Goal: Task Accomplishment & Management: Complete application form

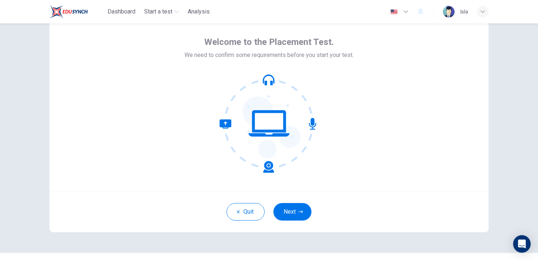
scroll to position [28, 0]
click at [282, 213] on button "Next" at bounding box center [292, 213] width 38 height 18
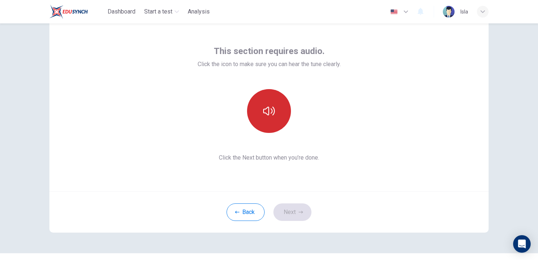
click at [271, 113] on icon "button" at bounding box center [269, 111] width 12 height 9
click at [274, 112] on icon "button" at bounding box center [269, 111] width 12 height 9
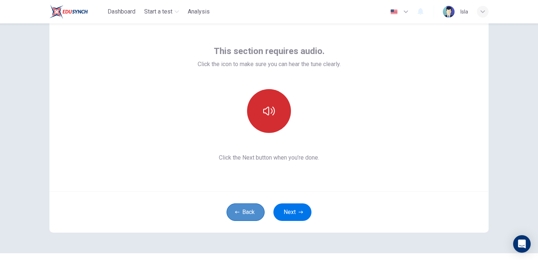
click at [249, 215] on button "Back" at bounding box center [245, 213] width 38 height 18
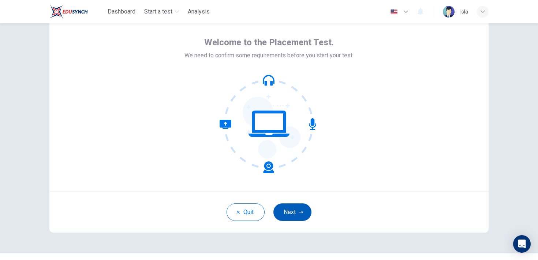
click at [289, 214] on button "Next" at bounding box center [292, 213] width 38 height 18
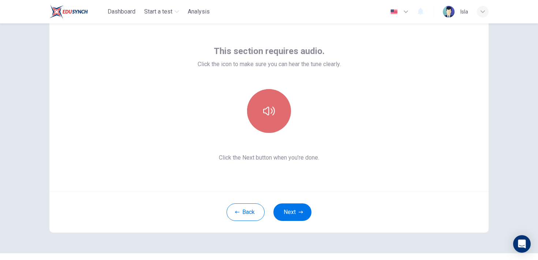
click at [278, 117] on button "button" at bounding box center [269, 111] width 44 height 44
click at [267, 113] on icon "button" at bounding box center [269, 111] width 12 height 12
click at [482, 12] on icon "button" at bounding box center [482, 11] width 4 height 3
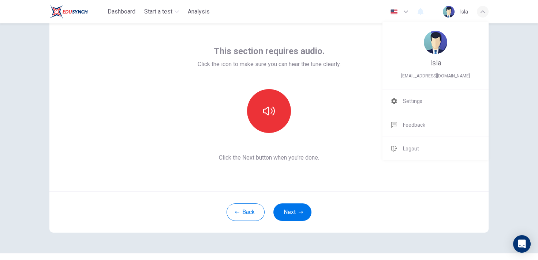
click at [311, 92] on div at bounding box center [269, 130] width 538 height 260
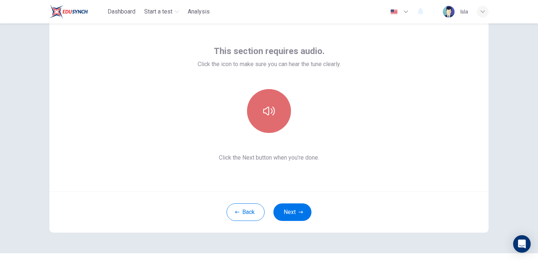
click at [264, 93] on button "button" at bounding box center [269, 111] width 44 height 44
click at [262, 106] on button "button" at bounding box center [269, 111] width 44 height 44
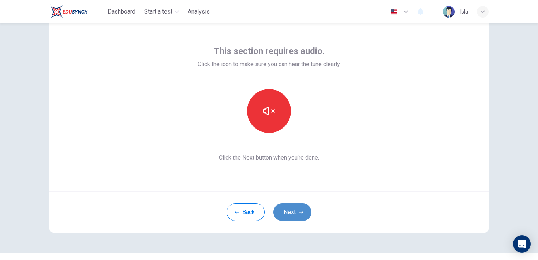
click at [293, 212] on button "Next" at bounding box center [292, 213] width 38 height 18
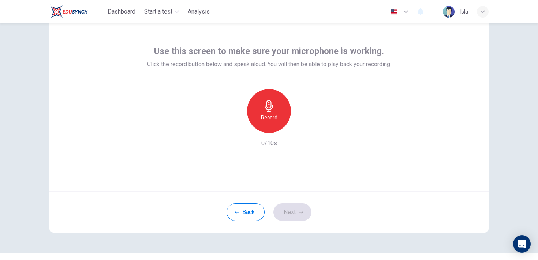
click at [281, 98] on div "Record" at bounding box center [269, 111] width 44 height 44
click at [281, 98] on div "Stop" at bounding box center [269, 111] width 44 height 44
click at [299, 214] on icon "button" at bounding box center [301, 212] width 4 height 4
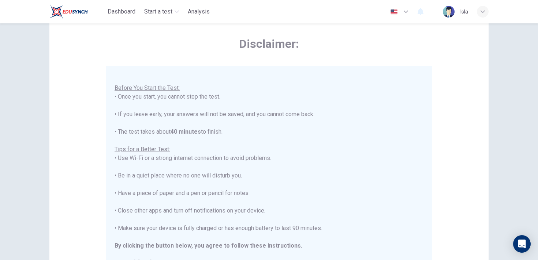
scroll to position [146, 0]
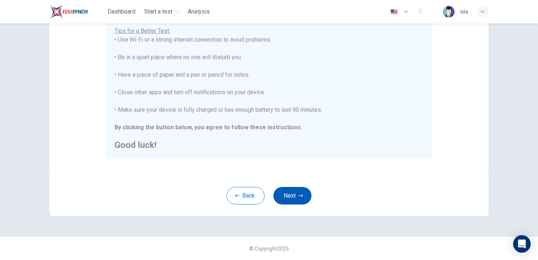
click at [297, 198] on button "Next" at bounding box center [292, 196] width 38 height 18
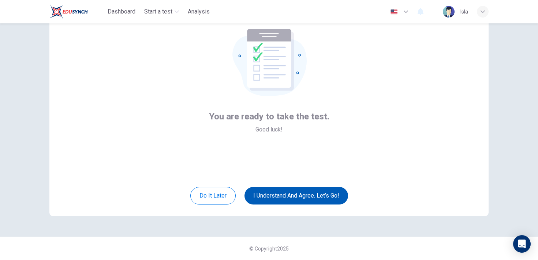
scroll to position [44, 0]
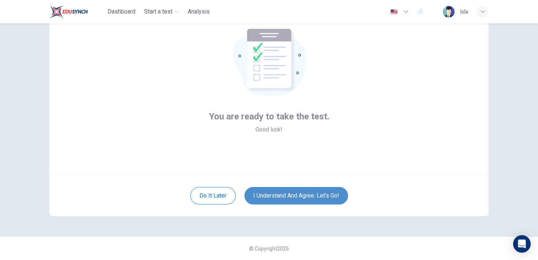
click at [303, 203] on button "I understand and agree. Let’s go!" at bounding box center [296, 196] width 104 height 18
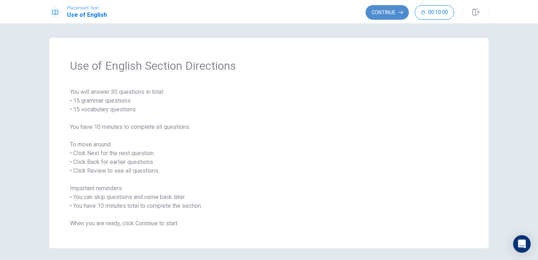
click at [400, 14] on icon "button" at bounding box center [400, 12] width 4 height 4
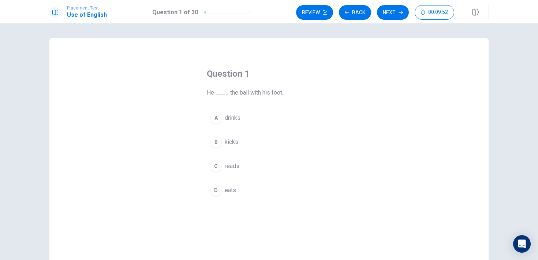
click at [217, 143] on div "B" at bounding box center [216, 142] width 12 height 12
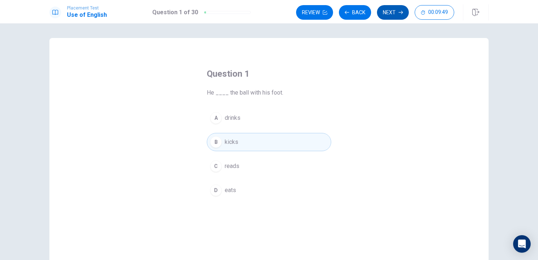
click at [402, 12] on icon "button" at bounding box center [400, 12] width 4 height 3
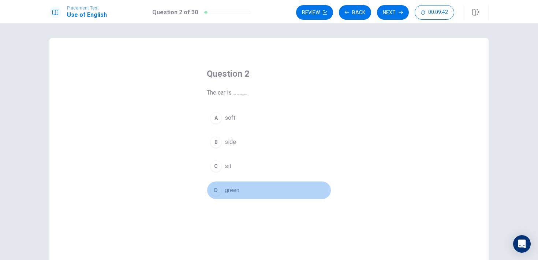
click at [217, 191] on div "D" at bounding box center [216, 191] width 12 height 12
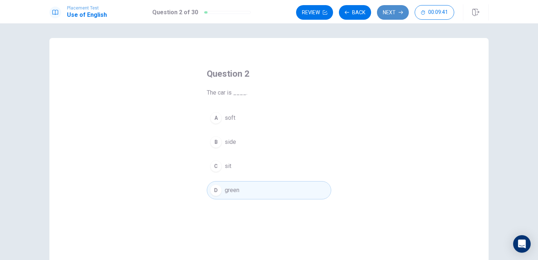
click at [394, 12] on button "Next" at bounding box center [393, 12] width 32 height 15
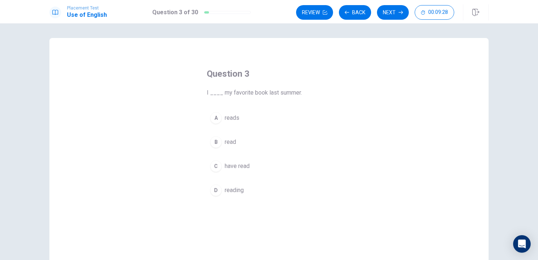
click at [218, 144] on div "B" at bounding box center [216, 142] width 12 height 12
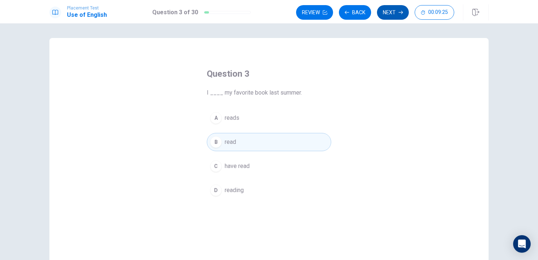
click at [398, 11] on button "Next" at bounding box center [393, 12] width 32 height 15
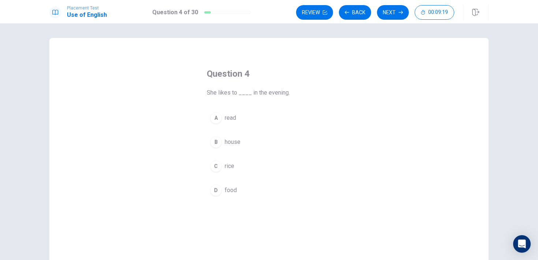
click at [215, 114] on div "A" at bounding box center [216, 118] width 12 height 12
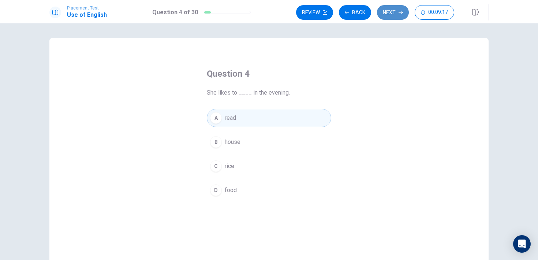
click at [401, 8] on button "Next" at bounding box center [393, 12] width 32 height 15
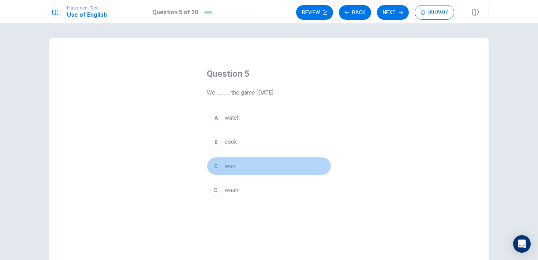
click at [216, 166] on div "C" at bounding box center [216, 167] width 12 height 12
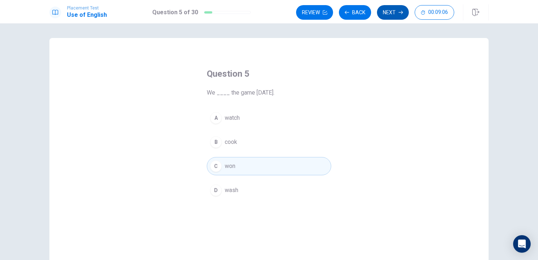
click at [403, 12] on button "Next" at bounding box center [393, 12] width 32 height 15
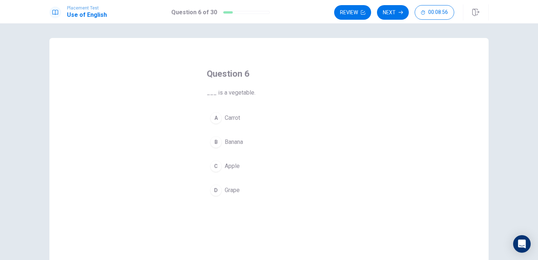
click at [217, 117] on div "A" at bounding box center [216, 118] width 12 height 12
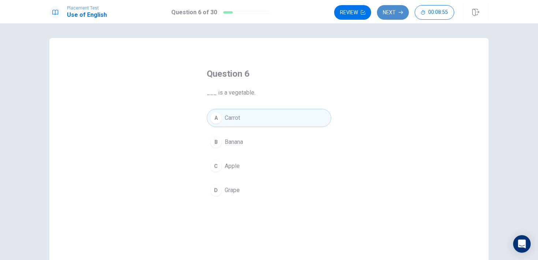
click at [398, 16] on button "Next" at bounding box center [393, 12] width 32 height 15
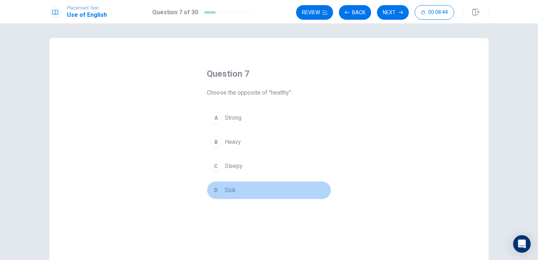
click at [211, 192] on div "D" at bounding box center [216, 191] width 12 height 12
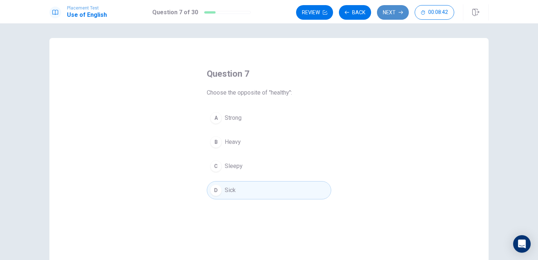
click at [396, 13] on button "Next" at bounding box center [393, 12] width 32 height 15
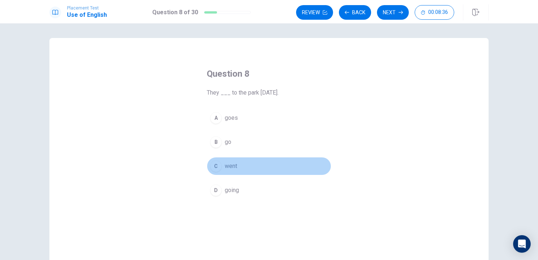
click at [214, 171] on div "C" at bounding box center [216, 167] width 12 height 12
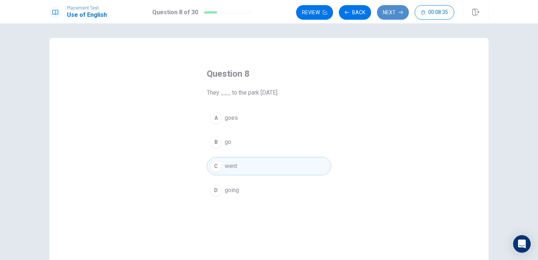
click at [389, 15] on button "Next" at bounding box center [393, 12] width 32 height 15
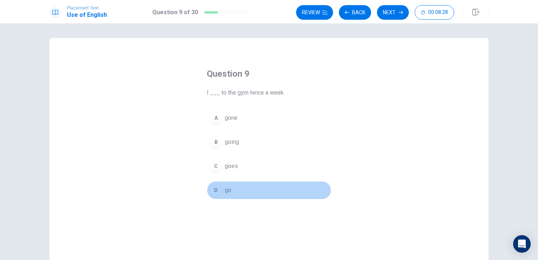
click at [215, 193] on div "D" at bounding box center [216, 191] width 12 height 12
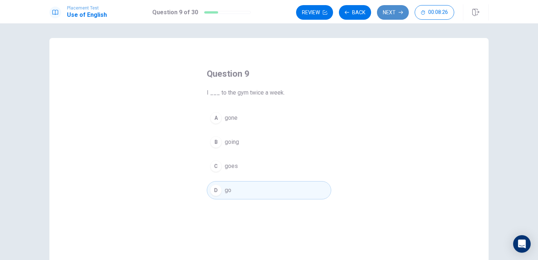
click at [395, 13] on button "Next" at bounding box center [393, 12] width 32 height 15
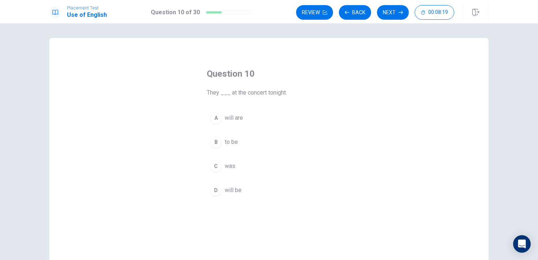
click at [218, 190] on div "D" at bounding box center [216, 191] width 12 height 12
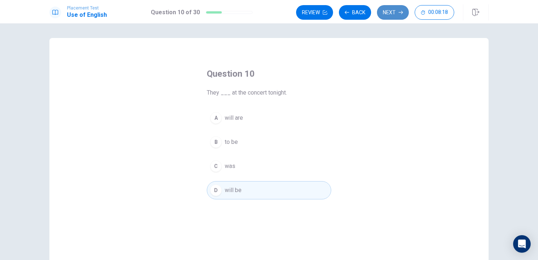
click at [397, 9] on button "Next" at bounding box center [393, 12] width 32 height 15
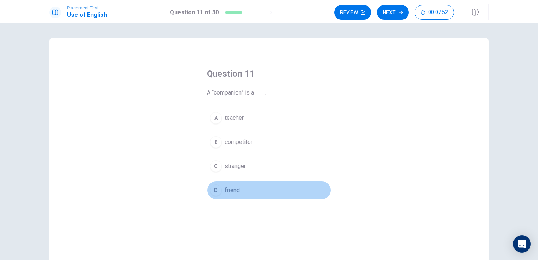
click at [214, 190] on div "D" at bounding box center [216, 191] width 12 height 12
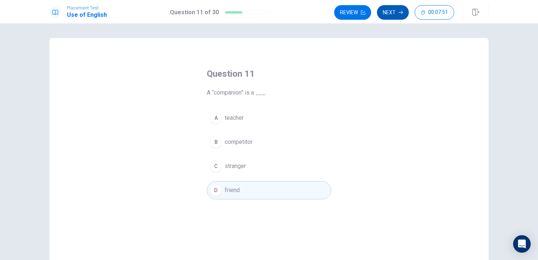
click at [394, 11] on button "Next" at bounding box center [393, 12] width 32 height 15
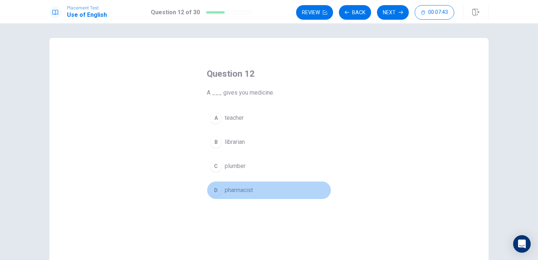
click at [218, 192] on div "D" at bounding box center [216, 191] width 12 height 12
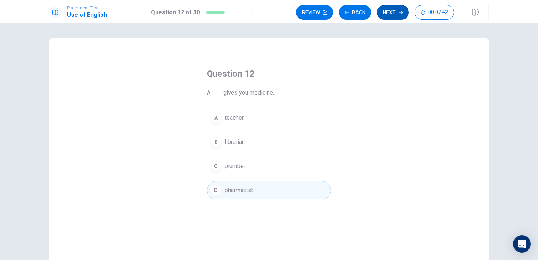
click at [394, 16] on button "Next" at bounding box center [393, 12] width 32 height 15
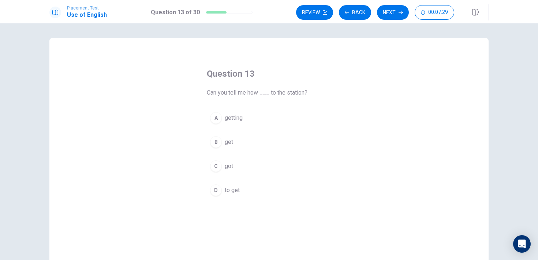
click at [217, 191] on div "D" at bounding box center [216, 191] width 12 height 12
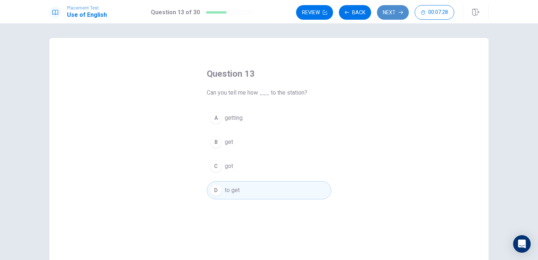
click at [397, 9] on button "Next" at bounding box center [393, 12] width 32 height 15
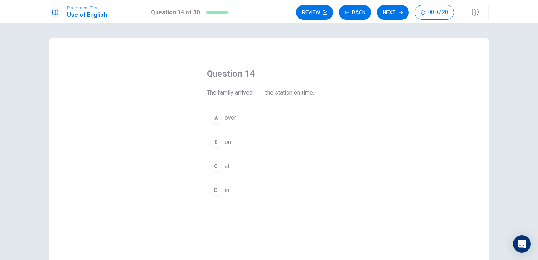
click at [219, 170] on div "C" at bounding box center [216, 167] width 12 height 12
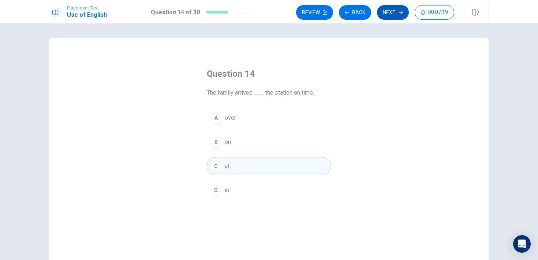
click at [397, 12] on button "Next" at bounding box center [393, 12] width 32 height 15
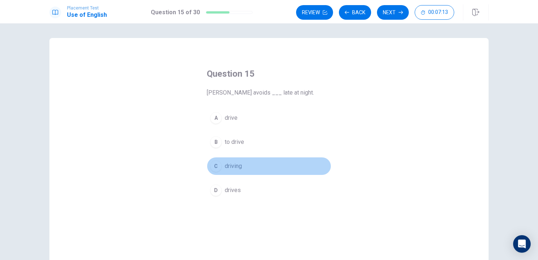
click at [211, 169] on div "C" at bounding box center [216, 167] width 12 height 12
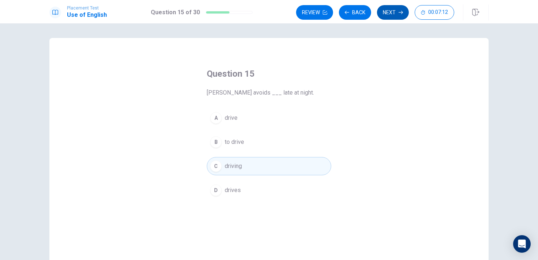
click at [403, 14] on button "Next" at bounding box center [393, 12] width 32 height 15
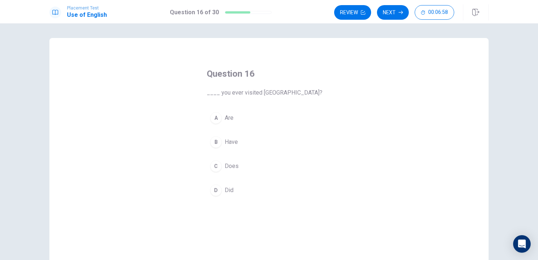
click at [214, 142] on div "B" at bounding box center [216, 142] width 12 height 12
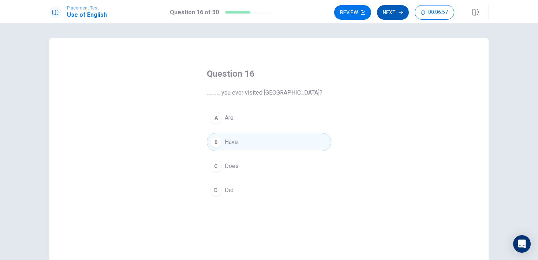
click at [396, 13] on button "Next" at bounding box center [393, 12] width 32 height 15
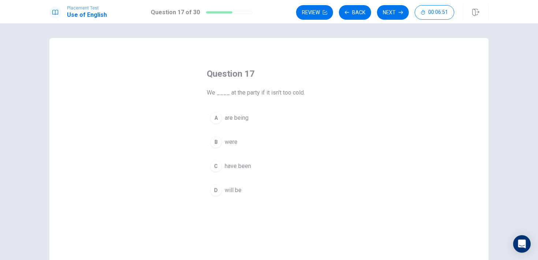
click at [215, 187] on div "D" at bounding box center [216, 191] width 12 height 12
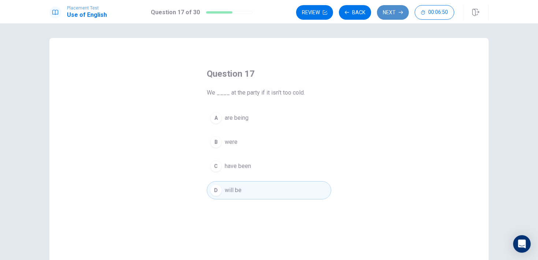
click at [397, 8] on button "Next" at bounding box center [393, 12] width 32 height 15
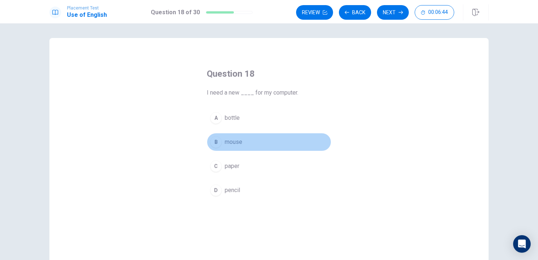
click at [221, 147] on button "B mouse" at bounding box center [269, 142] width 124 height 18
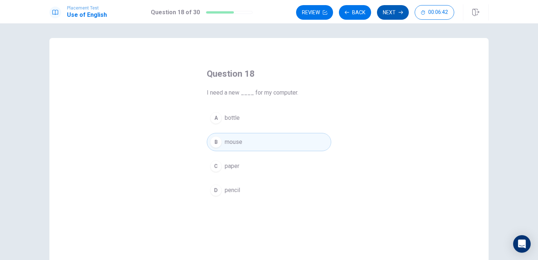
click at [395, 11] on button "Next" at bounding box center [393, 12] width 32 height 15
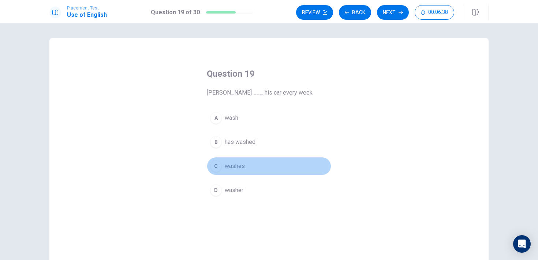
click at [220, 166] on div "C" at bounding box center [216, 167] width 12 height 12
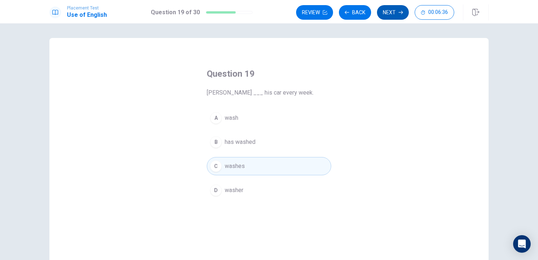
click at [392, 13] on button "Next" at bounding box center [393, 12] width 32 height 15
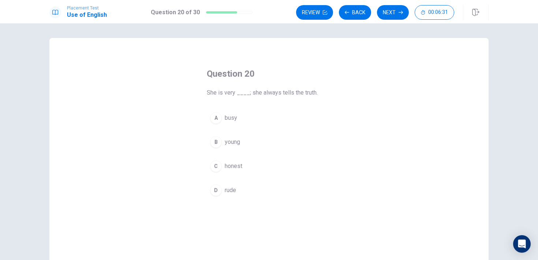
click at [218, 169] on div "C" at bounding box center [216, 167] width 12 height 12
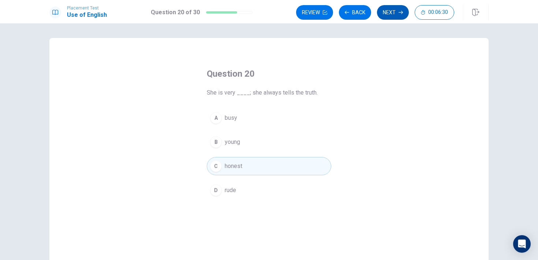
click at [393, 8] on button "Next" at bounding box center [393, 12] width 32 height 15
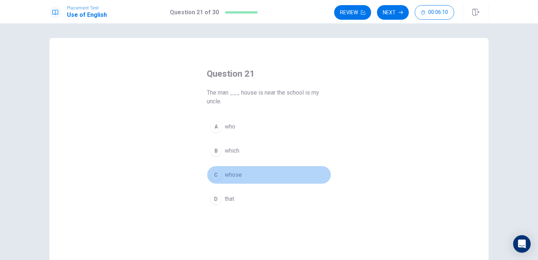
click at [220, 173] on div "C" at bounding box center [216, 175] width 12 height 12
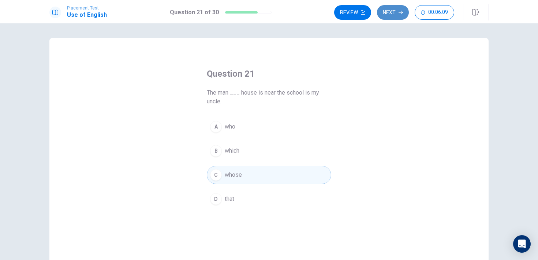
click at [394, 17] on button "Next" at bounding box center [393, 12] width 32 height 15
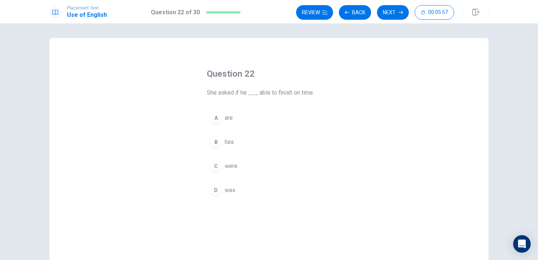
click at [216, 191] on div "D" at bounding box center [216, 191] width 12 height 12
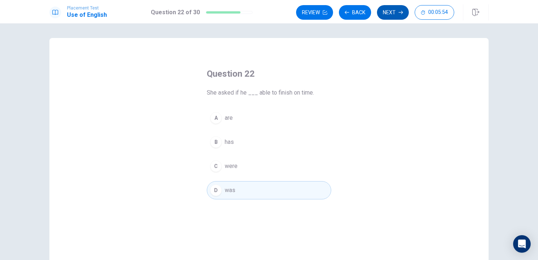
click at [397, 18] on button "Next" at bounding box center [393, 12] width 32 height 15
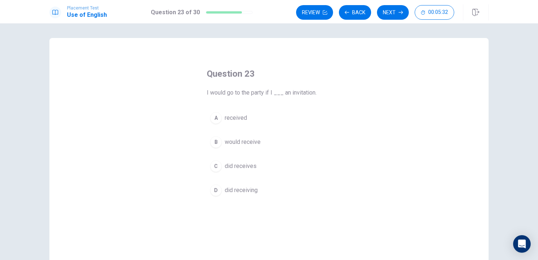
click at [217, 118] on div "A" at bounding box center [216, 118] width 12 height 12
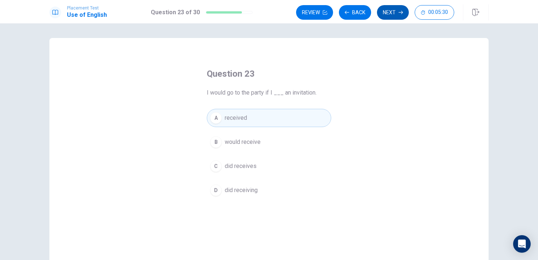
click at [402, 12] on icon "button" at bounding box center [400, 12] width 4 height 4
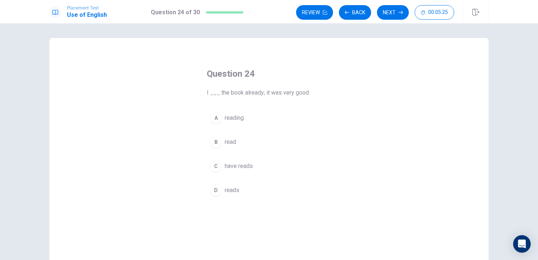
click at [215, 143] on div "B" at bounding box center [216, 142] width 12 height 12
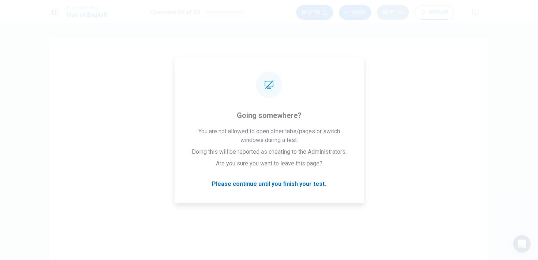
click at [395, 10] on button "Next" at bounding box center [393, 12] width 32 height 15
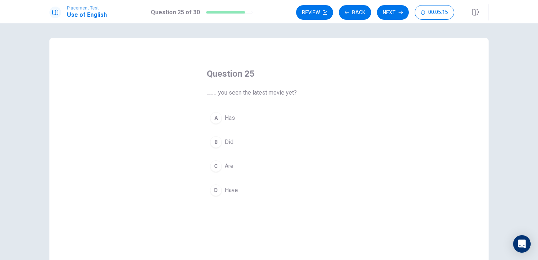
click at [215, 192] on div "D" at bounding box center [216, 191] width 12 height 12
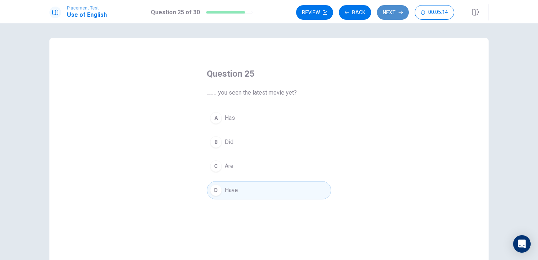
click at [397, 11] on button "Next" at bounding box center [393, 12] width 32 height 15
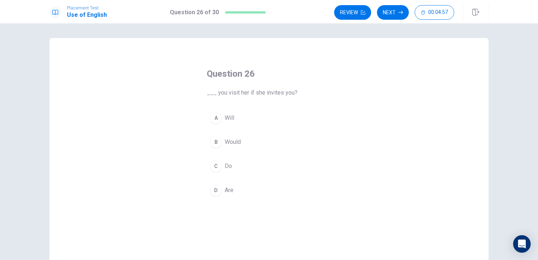
click at [218, 120] on div "A" at bounding box center [216, 118] width 12 height 12
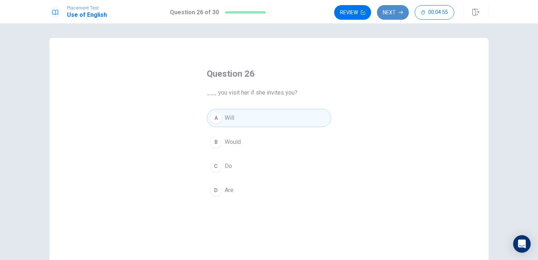
click at [400, 13] on icon "button" at bounding box center [400, 12] width 4 height 4
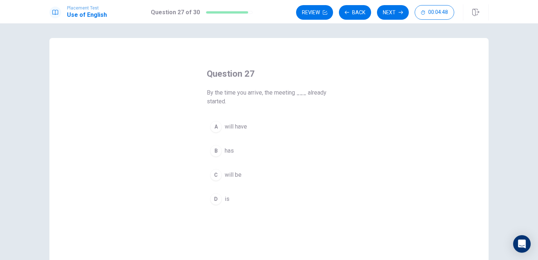
click at [217, 129] on div "A" at bounding box center [216, 127] width 12 height 12
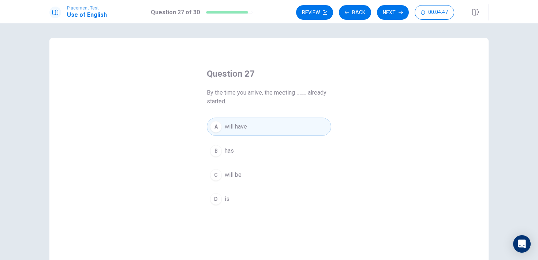
click at [394, 3] on div "Placement Test Use of English Question 27 of 30 Review Back Next 00:04:47" at bounding box center [269, 11] width 538 height 23
click at [397, 12] on button "Next" at bounding box center [393, 12] width 32 height 15
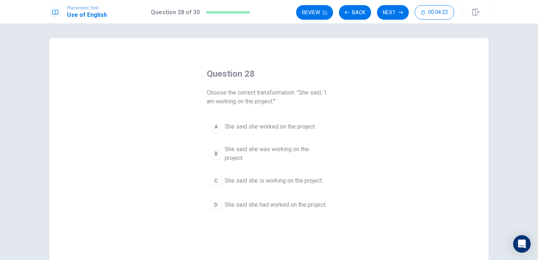
click at [216, 154] on div "B" at bounding box center [216, 154] width 12 height 12
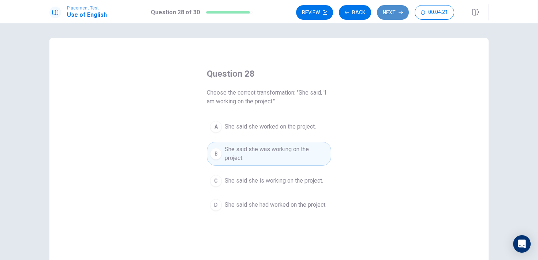
click at [393, 14] on button "Next" at bounding box center [393, 12] width 32 height 15
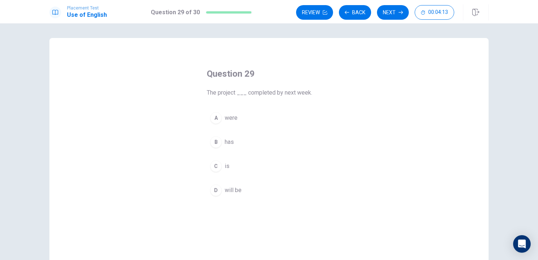
click at [218, 191] on div "D" at bounding box center [216, 191] width 12 height 12
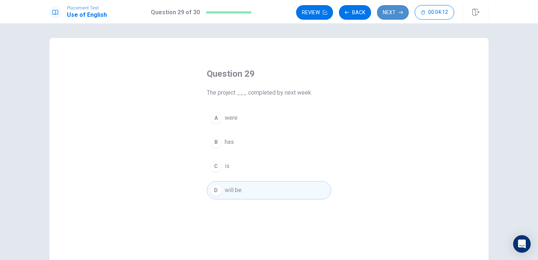
click at [393, 11] on button "Next" at bounding box center [393, 12] width 32 height 15
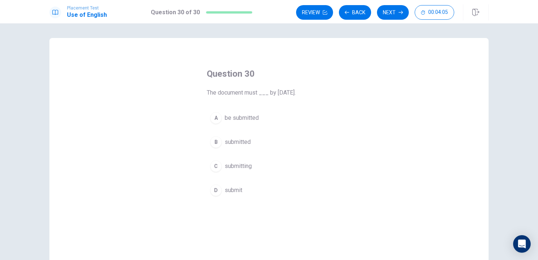
click at [216, 116] on div "A" at bounding box center [216, 118] width 12 height 12
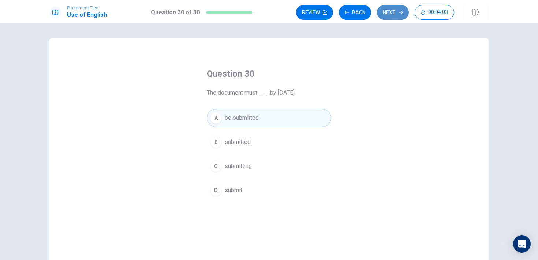
click at [396, 10] on button "Next" at bounding box center [393, 12] width 32 height 15
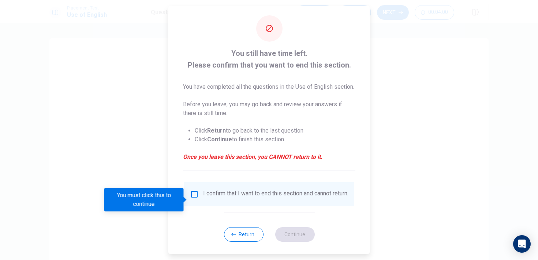
scroll to position [21, 0]
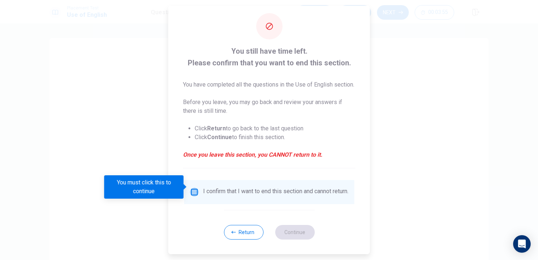
click at [194, 188] on input "You must click this to continue" at bounding box center [194, 192] width 9 height 9
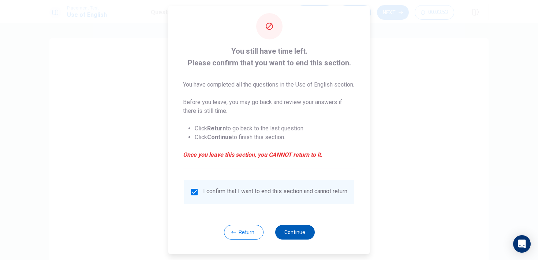
click at [308, 235] on button "Continue" at bounding box center [295, 232] width 40 height 15
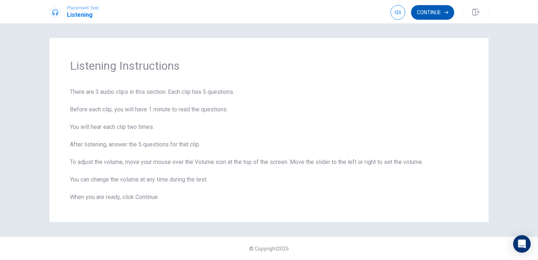
click at [445, 11] on icon "button" at bounding box center [446, 12] width 4 height 4
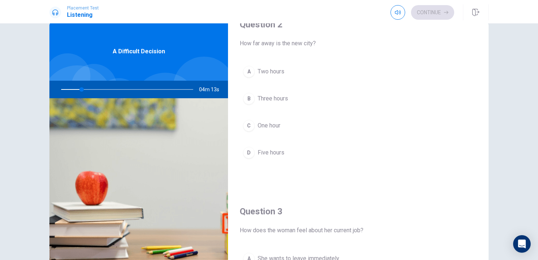
scroll to position [0, 0]
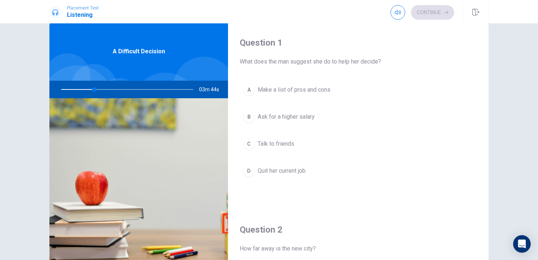
drag, startPoint x: 95, startPoint y: 91, endPoint x: 65, endPoint y: 90, distance: 30.4
click at [65, 90] on div at bounding box center [125, 90] width 147 height 18
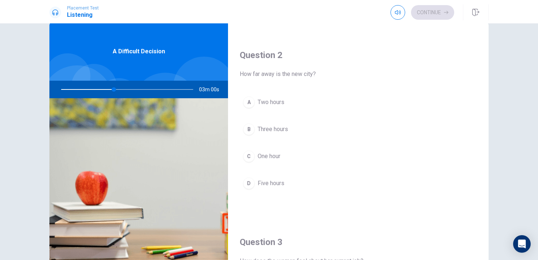
scroll to position [176, 0]
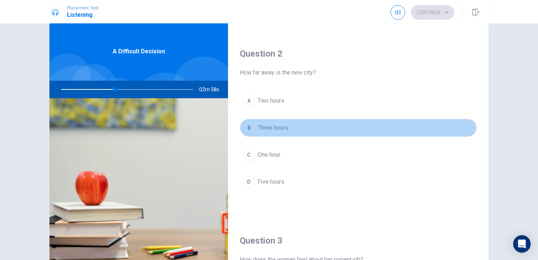
click at [252, 129] on div "B" at bounding box center [249, 128] width 12 height 12
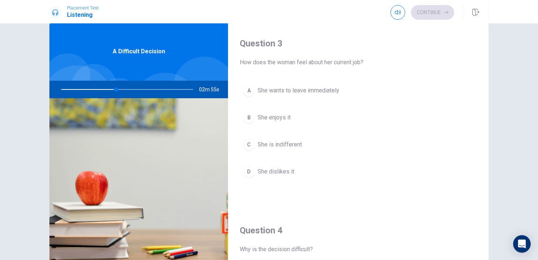
scroll to position [375, 0]
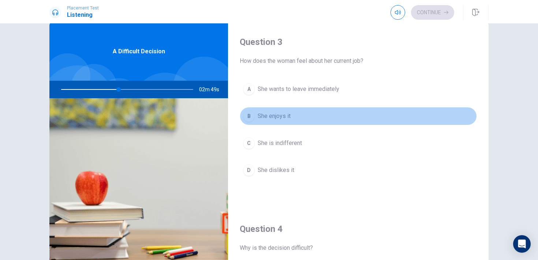
click at [247, 116] on div "B" at bounding box center [249, 116] width 12 height 12
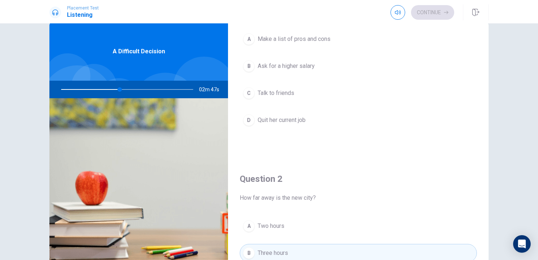
scroll to position [0, 0]
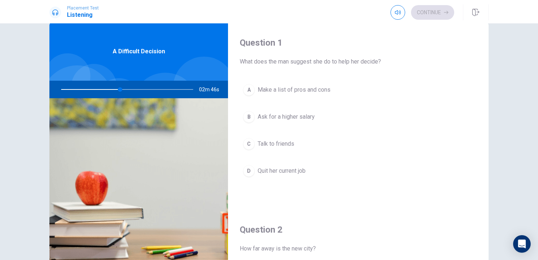
click at [248, 89] on div "A" at bounding box center [249, 90] width 12 height 12
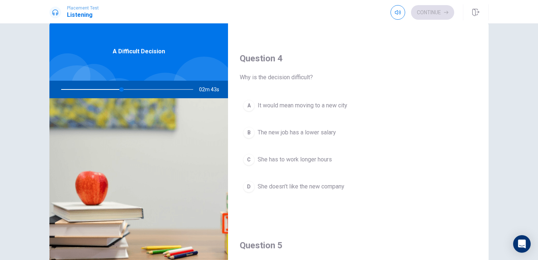
scroll to position [548, 0]
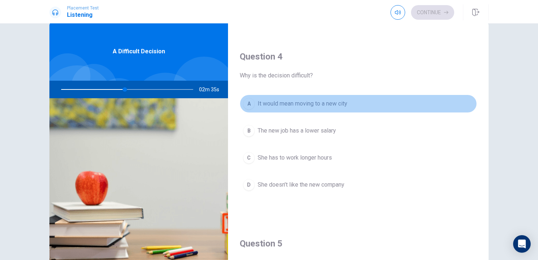
click at [248, 98] on div "A" at bounding box center [249, 104] width 12 height 12
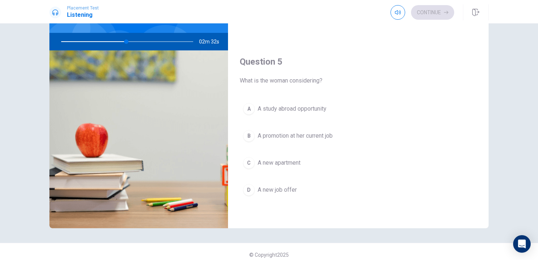
scroll to position [63, 0]
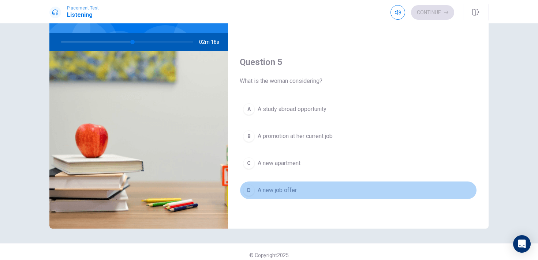
click at [247, 191] on div "D" at bounding box center [249, 191] width 12 height 12
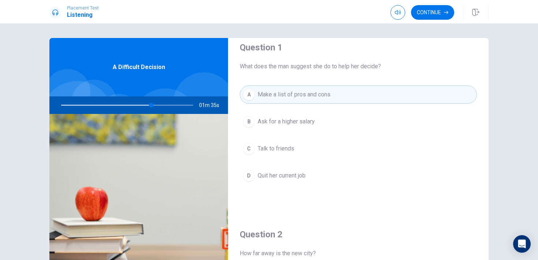
scroll to position [0, 0]
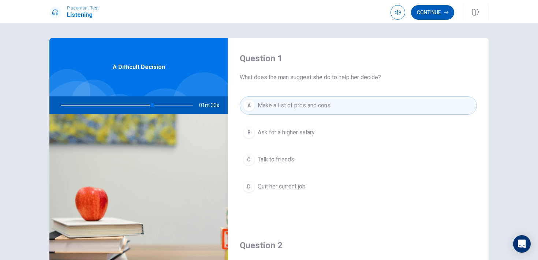
click at [445, 14] on icon "button" at bounding box center [446, 12] width 4 height 4
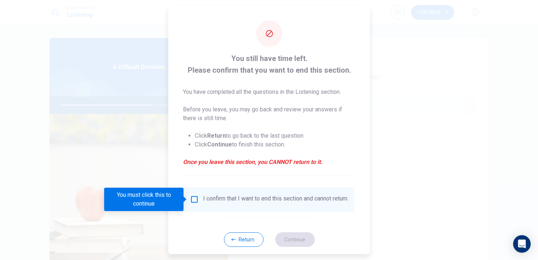
scroll to position [12, 0]
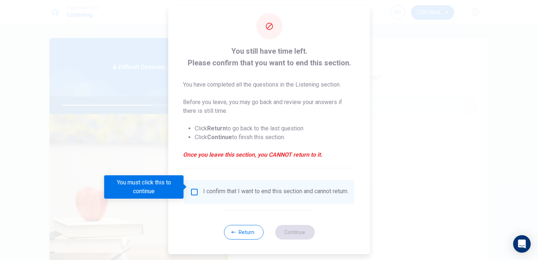
click at [203, 190] on div "I confirm that I want to end this section and cannot return." at bounding box center [275, 192] width 145 height 9
click at [193, 188] on input "You must click this to continue" at bounding box center [194, 192] width 9 height 9
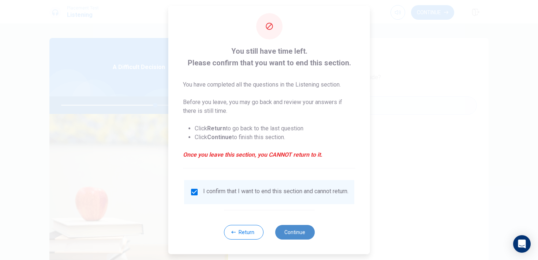
click at [296, 238] on button "Continue" at bounding box center [295, 232] width 40 height 15
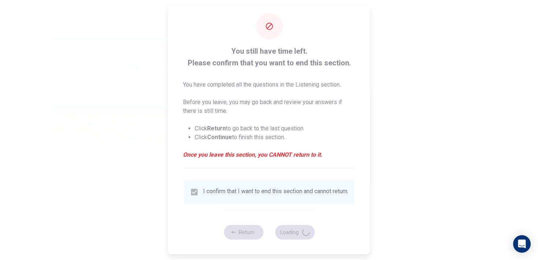
type input "72"
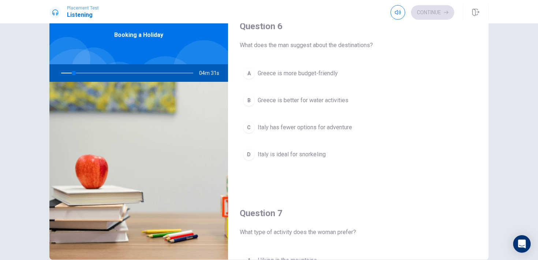
scroll to position [0, 0]
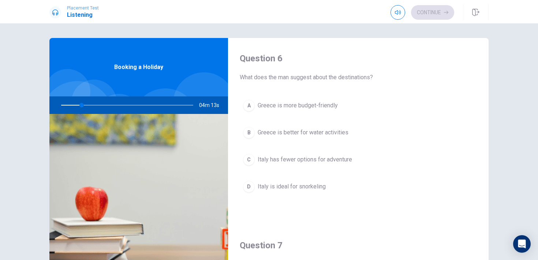
drag, startPoint x: 83, startPoint y: 106, endPoint x: 89, endPoint y: 107, distance: 6.6
click at [89, 107] on div at bounding box center [125, 106] width 147 height 18
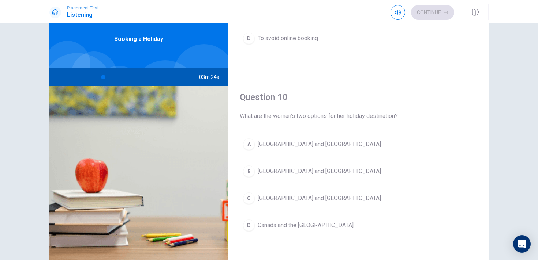
scroll to position [29, 0]
click at [247, 173] on div "B" at bounding box center [249, 171] width 12 height 12
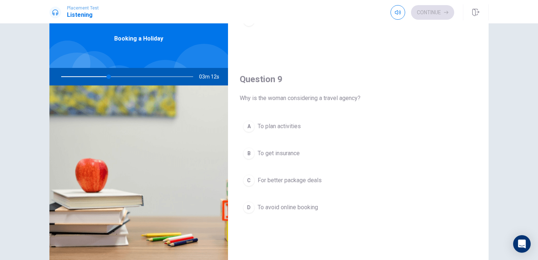
scroll to position [513, 0]
click at [254, 182] on div "C" at bounding box center [249, 180] width 12 height 12
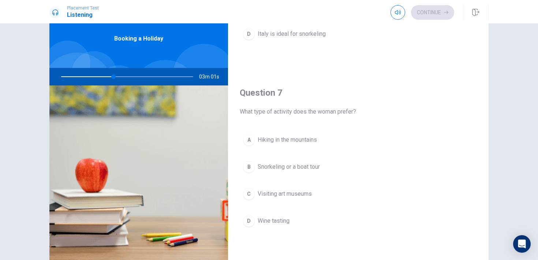
scroll to position [124, 0]
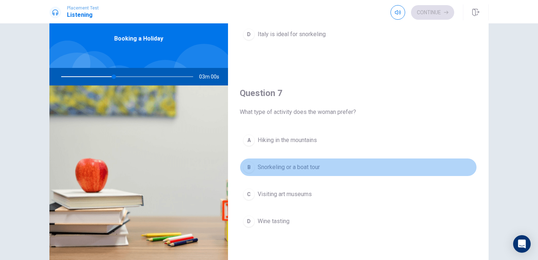
click at [255, 162] on button "B Snorkeling or a boat tour" at bounding box center [358, 167] width 237 height 18
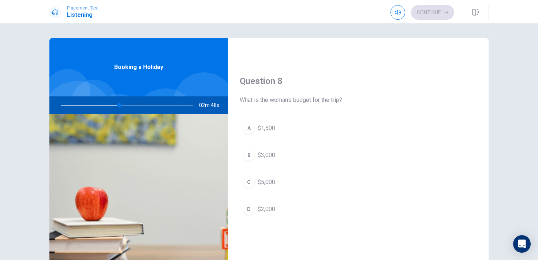
scroll to position [365, 0]
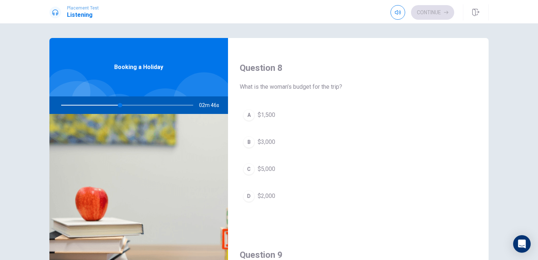
click at [251, 201] on div "D" at bounding box center [249, 197] width 12 height 12
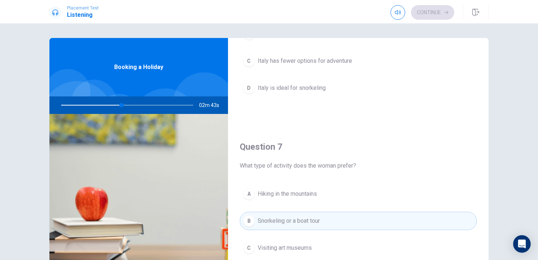
scroll to position [0, 0]
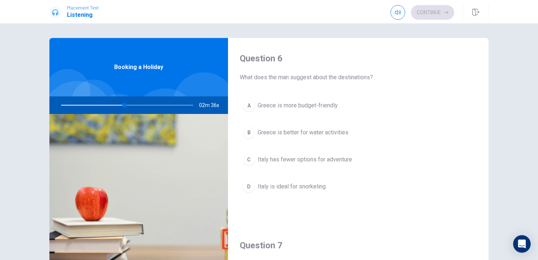
click at [248, 134] on div "B" at bounding box center [249, 133] width 12 height 12
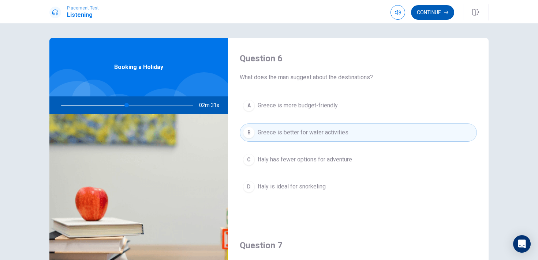
click at [442, 14] on button "Continue" at bounding box center [432, 12] width 43 height 15
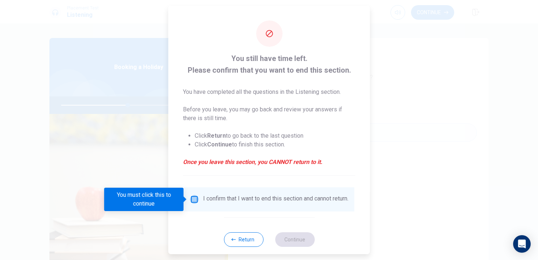
click at [197, 200] on input "You must click this to continue" at bounding box center [194, 199] width 9 height 9
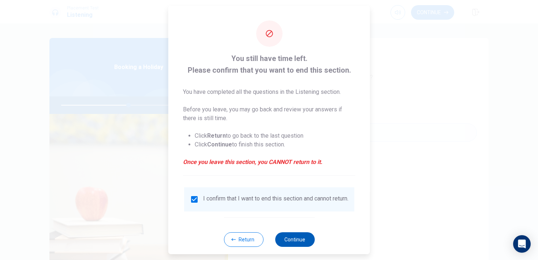
click at [300, 244] on button "Continue" at bounding box center [295, 240] width 40 height 15
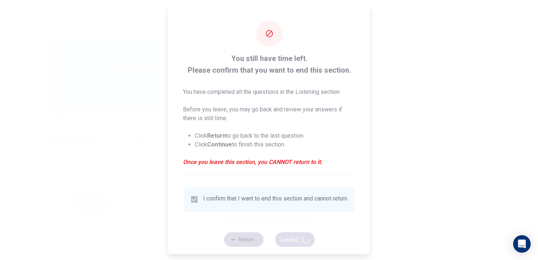
type input "52"
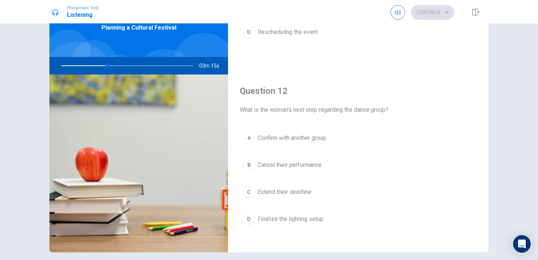
scroll to position [120, 0]
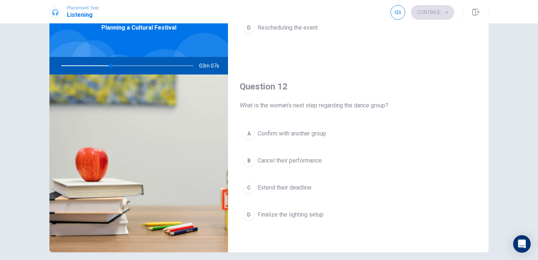
click at [251, 137] on div "A" at bounding box center [249, 134] width 12 height 12
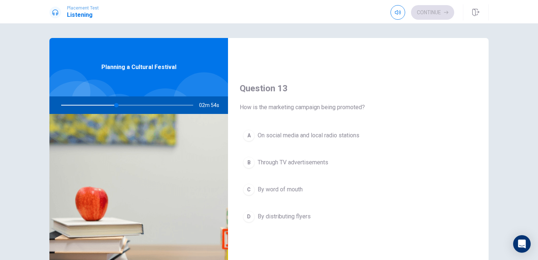
scroll to position [365, 0]
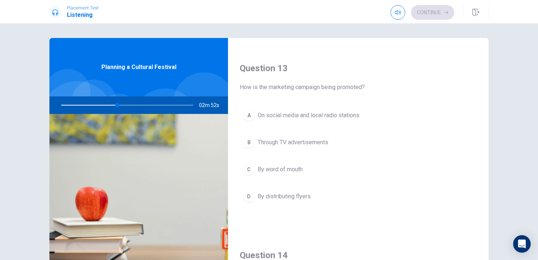
click at [251, 114] on div "A" at bounding box center [249, 116] width 12 height 12
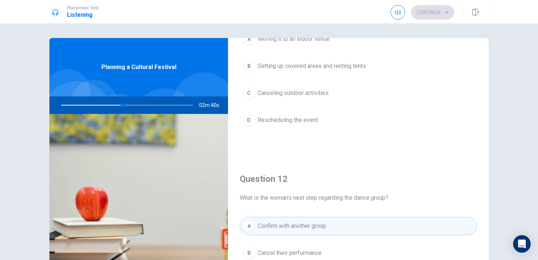
scroll to position [0, 0]
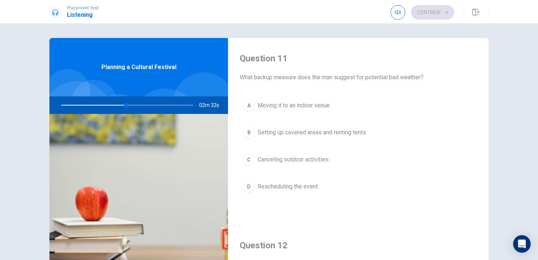
click at [251, 135] on div "B" at bounding box center [249, 133] width 12 height 12
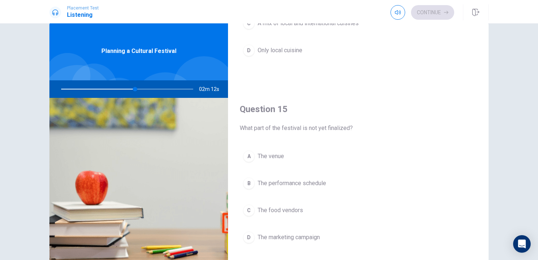
scroll to position [15, 0]
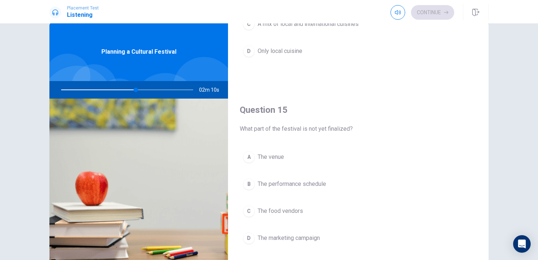
click at [251, 185] on div "B" at bounding box center [249, 185] width 12 height 12
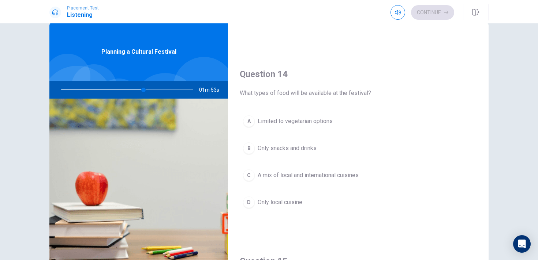
scroll to position [531, 0]
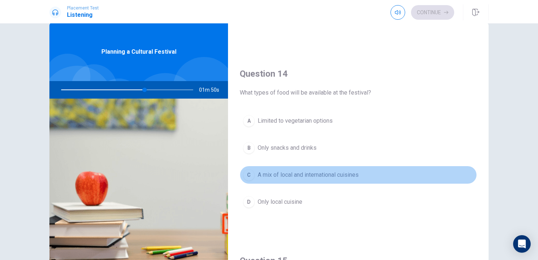
click at [254, 179] on button "C A mix of local and international cuisines" at bounding box center [358, 175] width 237 height 18
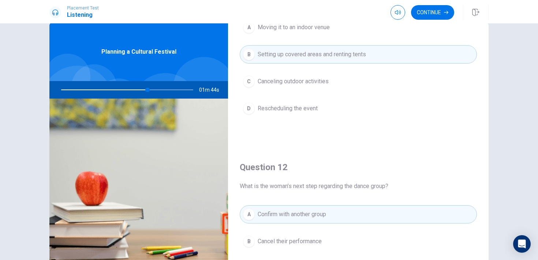
scroll to position [0, 0]
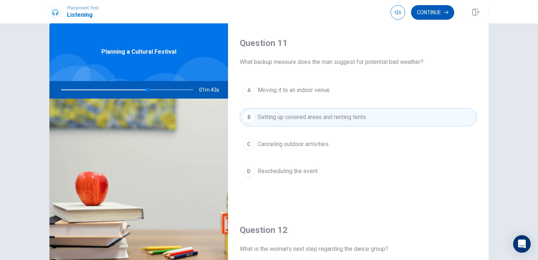
click at [436, 12] on button "Continue" at bounding box center [432, 12] width 43 height 15
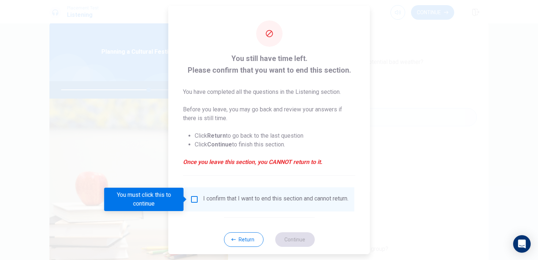
click at [230, 204] on div "I confirm that I want to end this section and cannot return." at bounding box center [275, 199] width 145 height 9
click at [196, 202] on input "You must click this to continue" at bounding box center [194, 199] width 9 height 9
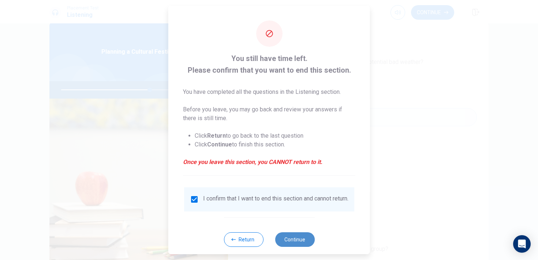
click at [294, 241] on button "Continue" at bounding box center [295, 240] width 40 height 15
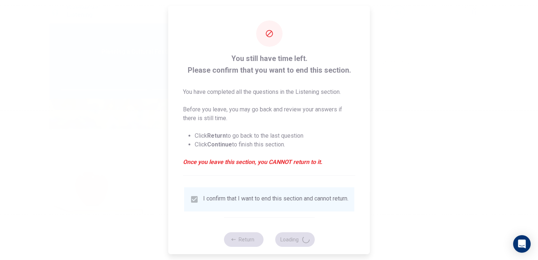
type input "67"
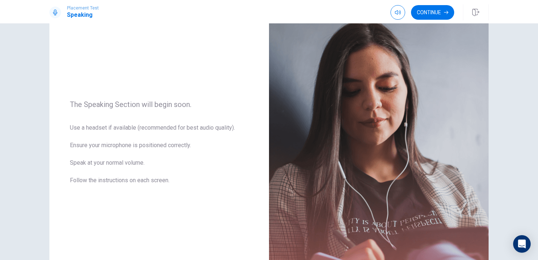
scroll to position [51, 0]
click at [445, 13] on icon "button" at bounding box center [446, 12] width 4 height 4
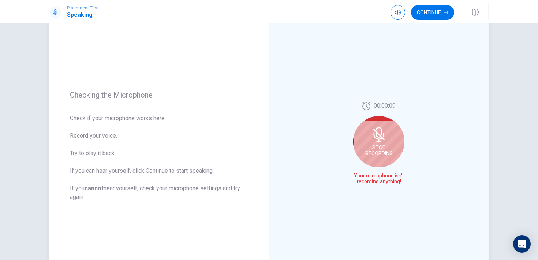
click at [379, 144] on div "Stop Recording" at bounding box center [378, 141] width 51 height 51
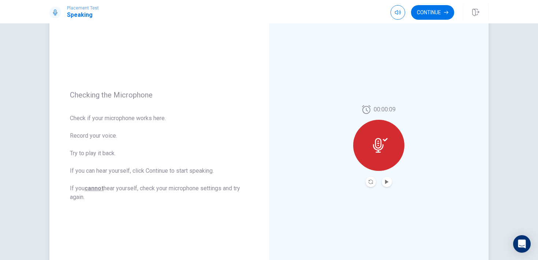
click at [379, 144] on icon at bounding box center [378, 145] width 11 height 15
click at [389, 184] on button "Play Audio" at bounding box center [387, 182] width 10 height 10
click at [370, 184] on icon "Record Again" at bounding box center [370, 182] width 4 height 4
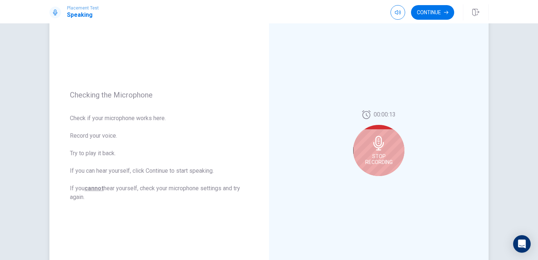
click at [394, 182] on div "00:00:13 Stop Recording" at bounding box center [379, 146] width 220 height 319
click at [378, 154] on span "Stop Recording" at bounding box center [378, 160] width 27 height 12
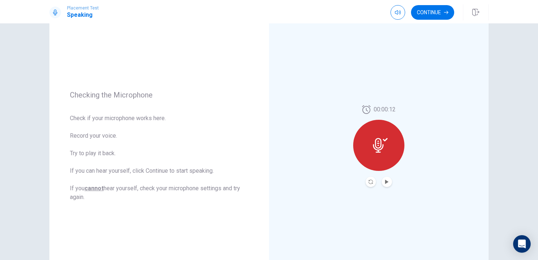
click at [387, 185] on button "Play Audio" at bounding box center [387, 182] width 10 height 10
click at [376, 182] on div at bounding box center [378, 182] width 26 height 10
click at [370, 184] on icon "Record Again" at bounding box center [370, 182] width 4 height 4
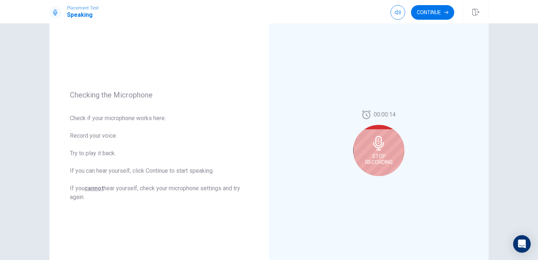
click at [389, 143] on div "Stop Recording" at bounding box center [378, 150] width 51 height 51
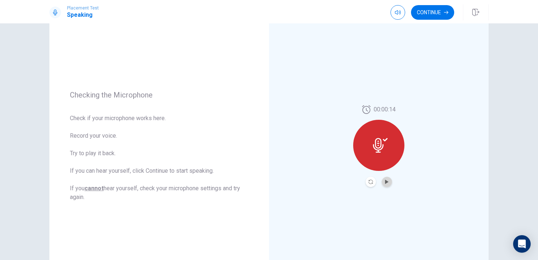
click at [388, 180] on button "Play Audio" at bounding box center [387, 182] width 10 height 10
click at [382, 155] on div at bounding box center [378, 145] width 51 height 51
click at [367, 183] on button "Record Again" at bounding box center [370, 182] width 10 height 10
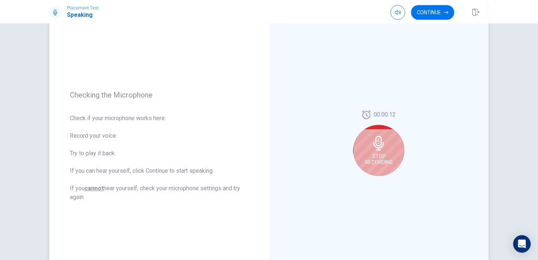
click at [385, 162] on span "Stop Recording" at bounding box center [378, 160] width 27 height 12
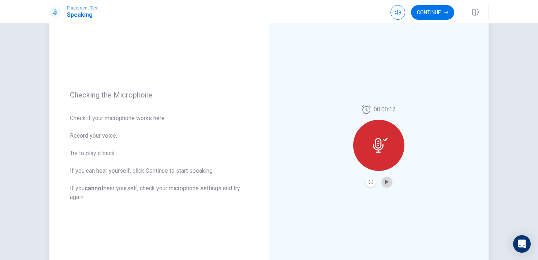
click at [388, 180] on button "Play Audio" at bounding box center [387, 182] width 10 height 10
click at [368, 197] on div "00:00:12" at bounding box center [379, 146] width 220 height 319
click at [367, 180] on button "Record Again" at bounding box center [370, 182] width 10 height 10
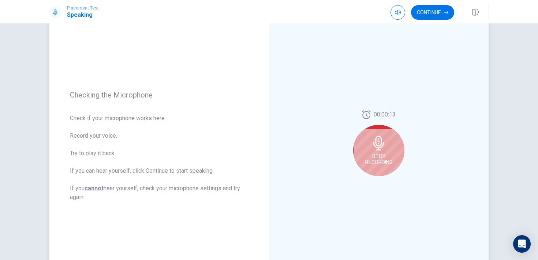
click at [383, 169] on div "Stop Recording" at bounding box center [378, 150] width 51 height 51
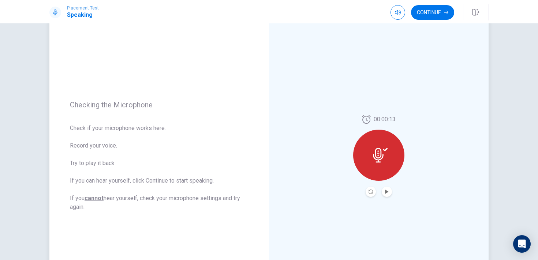
scroll to position [40, 0]
click at [437, 11] on button "Continue" at bounding box center [432, 12] width 43 height 15
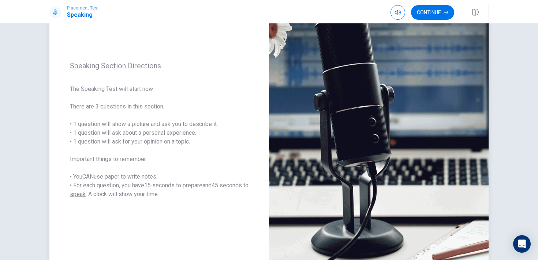
scroll to position [70, 0]
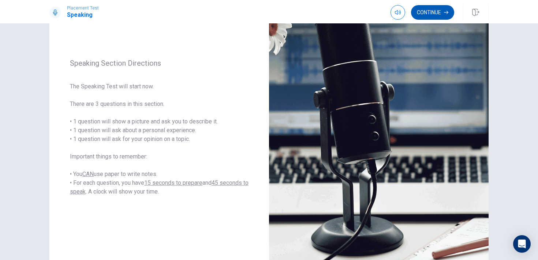
click at [444, 15] on button "Continue" at bounding box center [432, 12] width 43 height 15
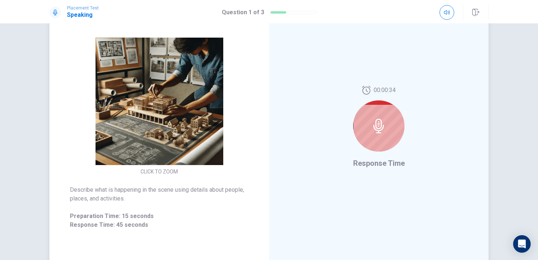
click at [376, 128] on icon at bounding box center [378, 126] width 11 height 15
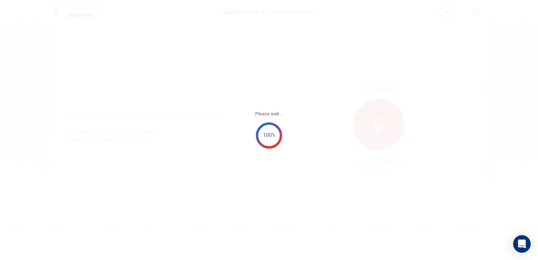
scroll to position [0, 0]
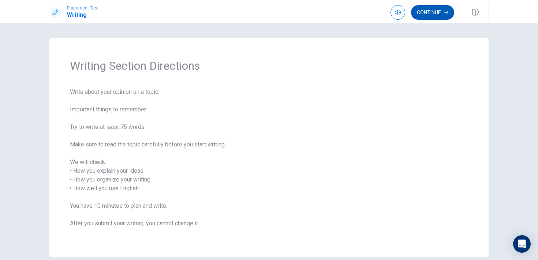
click at [436, 13] on button "Continue" at bounding box center [432, 12] width 43 height 15
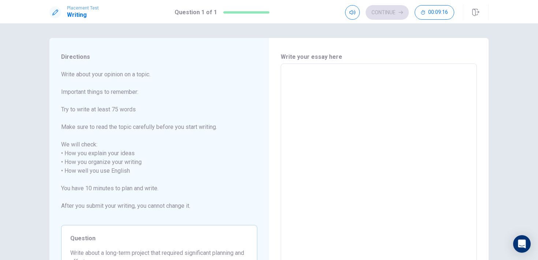
click at [316, 78] on textarea at bounding box center [379, 171] width 186 height 203
type textarea "i"
type textarea "x"
type textarea "L"
type textarea "x"
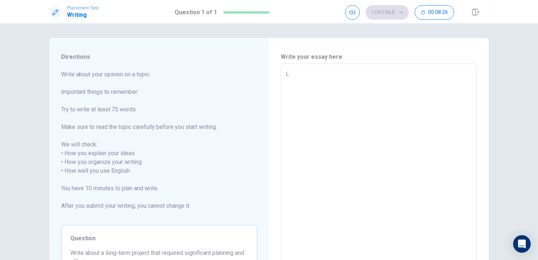
type textarea "La"
type textarea "x"
type textarea "Las"
type textarea "x"
type textarea "Last"
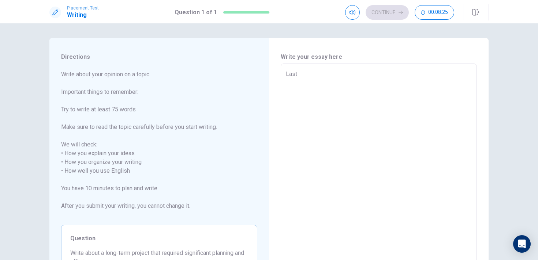
type textarea "x"
type textarea "Last"
type textarea "x"
type textarea "Last y"
type textarea "x"
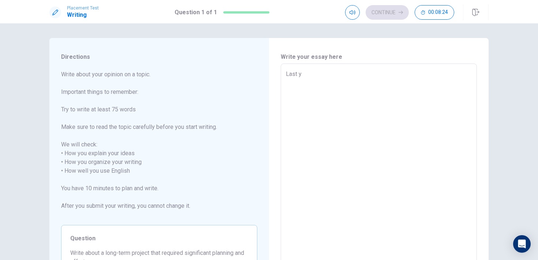
type textarea "Last ye"
type textarea "x"
type textarea "Last yea"
type textarea "x"
type textarea "Last year"
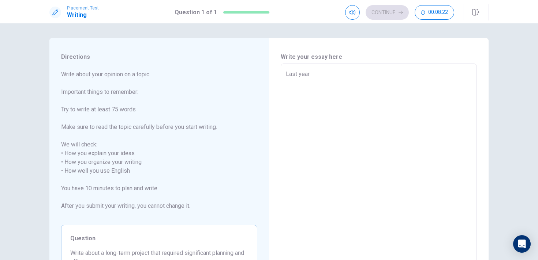
type textarea "x"
type textarea "Last year"
type textarea "x"
type textarea "Last year i"
type textarea "x"
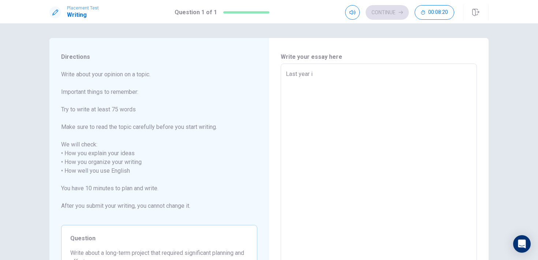
type textarea "Last year in"
type textarea "x"
type textarea "Last year in"
type textarea "x"
type textarea "Last year in p"
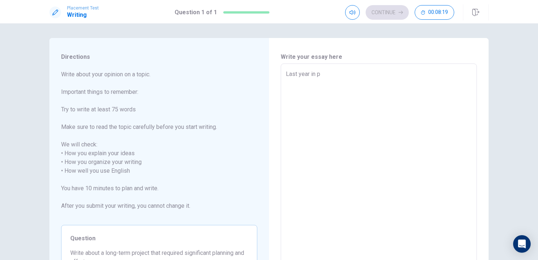
type textarea "x"
type textarea "Last year in pu"
type textarea "x"
type textarea "Last year in pub"
type textarea "x"
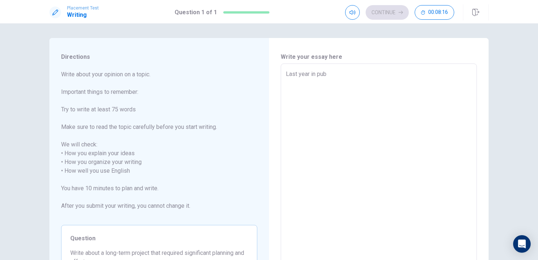
type textarea "Last year in publ"
type textarea "x"
type textarea "Last year in publi"
type textarea "x"
type textarea "Last year in public"
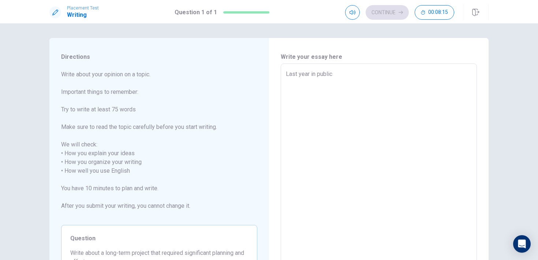
type textarea "x"
type textarea "Last year in public"
type textarea "x"
type textarea "Last year in public s"
type textarea "x"
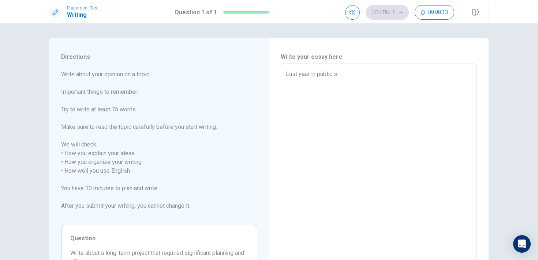
type textarea "Last year in public sc"
type textarea "x"
type textarea "Last year in public sch"
type textarea "x"
type textarea "Last year in public scho"
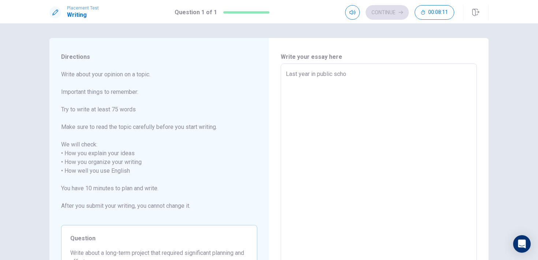
type textarea "x"
type textarea "Last year in public schoo"
type textarea "x"
type textarea "Last year in public school"
type textarea "x"
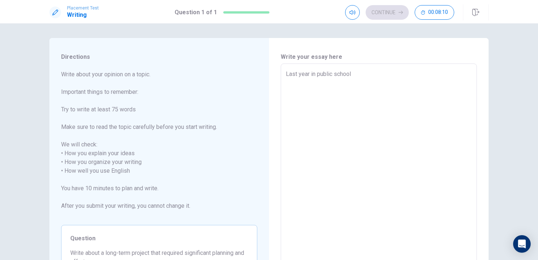
type textarea "Last year in public schooli"
type textarea "x"
type textarea "Last year in public school"
type textarea "x"
type textarea "Last year in public school"
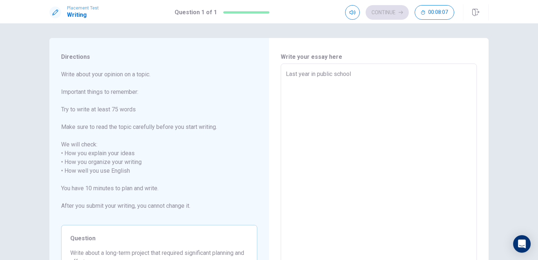
type textarea "x"
type textarea "Last year in public school i"
type textarea "x"
type textarea "Last year in public school i"
type textarea "x"
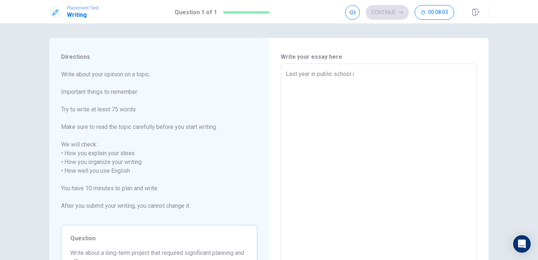
type textarea "Last year in public school i h"
type textarea "x"
type textarea "Last year in public school i ha"
type textarea "x"
type textarea "Last year in public school i had"
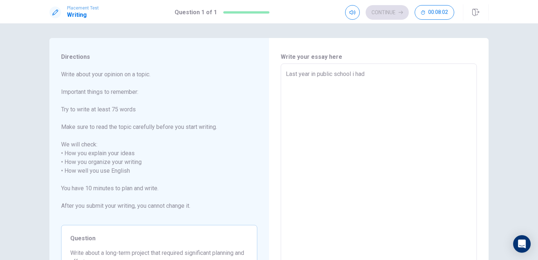
type textarea "x"
type textarea "Last year in public school i had"
type textarea "x"
type textarea "Last year in public school i had t"
type textarea "x"
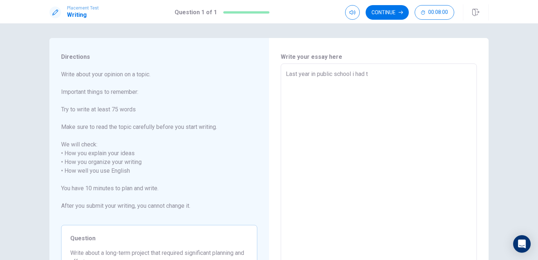
type textarea "Last year in public school i had to"
type textarea "x"
type textarea "Last year in public school i had to"
type textarea "x"
type textarea "Last year in public school i had to d"
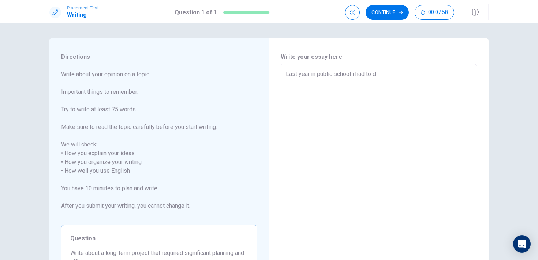
type textarea "x"
type textarea "Last year in public school i had to do"
type textarea "x"
type textarea "Last year in public school i had to do"
type textarea "x"
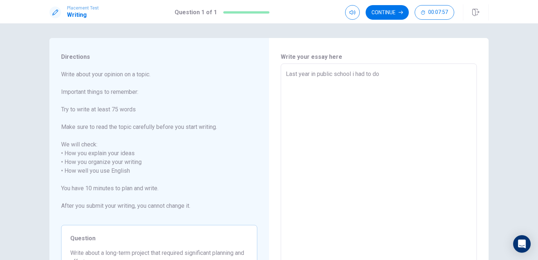
type textarea "Last year in public school i had to do a"
type textarea "x"
type textarea "Last year in public school i had to do a"
type textarea "x"
type textarea "Last year in public school i had to do a h"
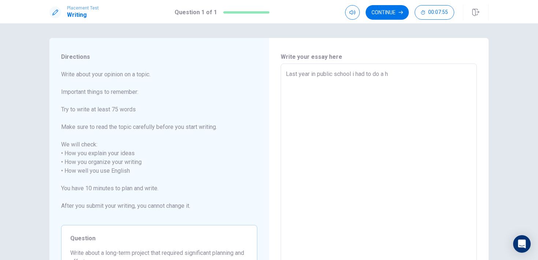
type textarea "x"
type textarea "Last year in public school i had to do a hi"
type textarea "x"
type textarea "Last year in public school i had to do a his"
type textarea "x"
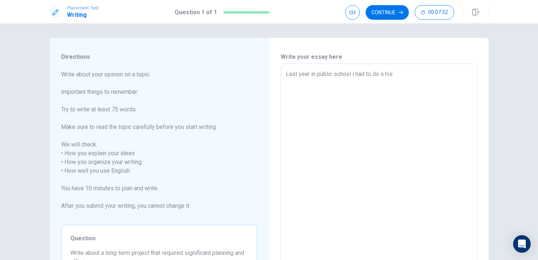
type textarea "Last year in public school i had to do a hist"
type textarea "x"
type textarea "Last year in public school i had to do a histo"
type textarea "x"
type textarea "Last year in public school i had to do a histor"
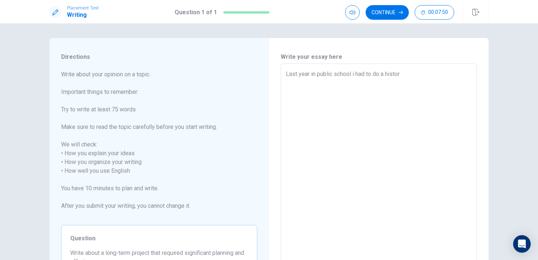
type textarea "x"
type textarea "Last year in public school i had to do a history"
type textarea "x"
type textarea "Last year in public school i had to do a history"
type textarea "x"
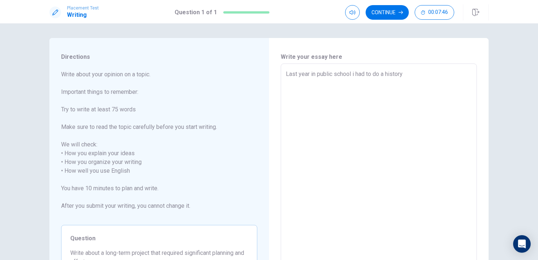
type textarea "Last year in public school i had to do a history p"
type textarea "x"
type textarea "Last year in public school i had to do a history pr"
type textarea "x"
type textarea "Last year in public school i had to do a history pro"
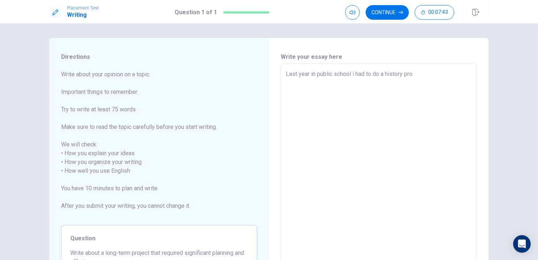
type textarea "x"
type textarea "Last year in public school i had to do a history proj"
type textarea "x"
type textarea "Last year in public school i had to do a history proje"
type textarea "x"
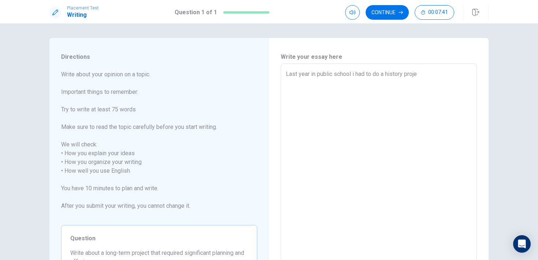
type textarea "Last year in public school i had to do a history projec"
type textarea "x"
type textarea "Last year in public school i had to do a history project"
type textarea "x"
type textarea "Last year in public school i had to do a history project"
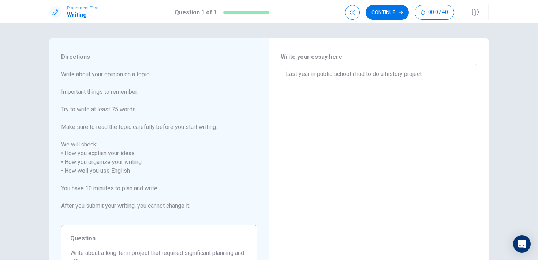
type textarea "x"
type textarea "Last year in public school i had to do a history project a"
type textarea "x"
type textarea "Last year in public school i had to do a history project ab"
type textarea "x"
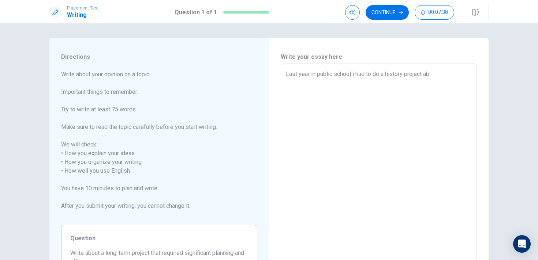
type textarea "Last year in public school i had to do a history project abo"
type textarea "x"
type textarea "Last year in public school i had to do a history project abou"
type textarea "x"
type textarea "Last year in public school i had to do a history project about"
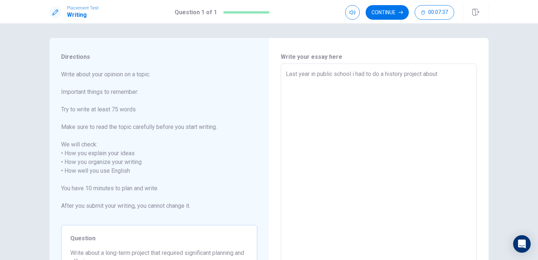
type textarea "x"
type textarea "Last year in public school i had to do a history project about"
type textarea "x"
type textarea "Last year in public school i had to do a history project about a"
type textarea "x"
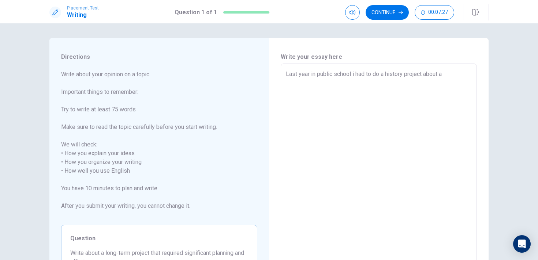
type textarea "Last year in public school i had to do a history project about an"
type textarea "x"
type textarea "Last year in public school i had to do a history project about an"
type textarea "x"
type textarea "Last year in public school i had to do a history project about an o"
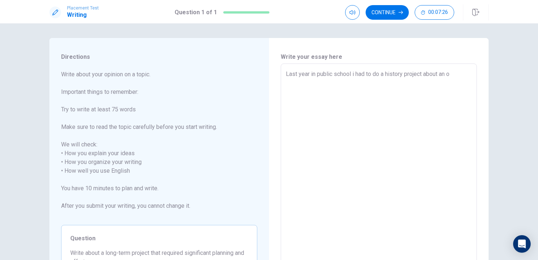
type textarea "x"
type textarea "Last year in public school i had to do a history project about an ol"
type textarea "x"
type textarea "Last year in public school i had to do a history project about an old"
type textarea "x"
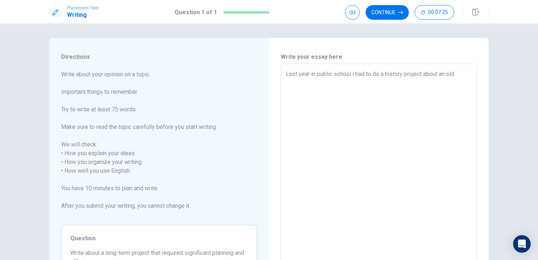
type textarea "Last year in public school i had to do a history project about an old"
type textarea "x"
type textarea "Last year in public school i had to do a history project about an old c"
type textarea "x"
type textarea "Last year in public school i had to do a history project about an old ci"
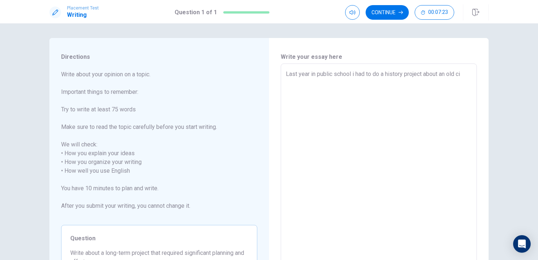
type textarea "x"
type textarea "Last year in public school i had to do a history project about an old civ"
type textarea "x"
type textarea "Last year in public school i had to do a history project about an old civi"
type textarea "x"
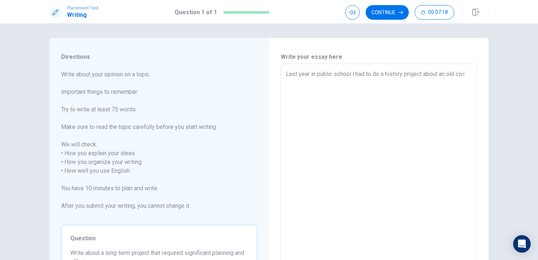
type textarea "Last year in public school i had to do a history project about an old civil"
type textarea "x"
type textarea "Last year in public school i had to do a history project about an old civili"
type textarea "x"
type textarea "Last year in public school i had to do a history project about an old civiliz"
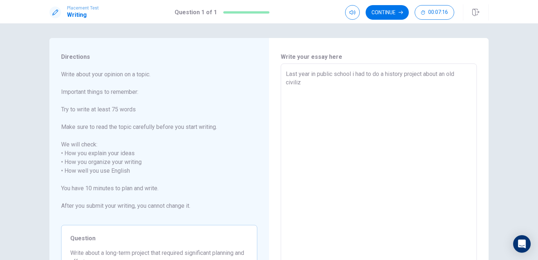
type textarea "x"
type textarea "Last year in public school i had to do a history project about an old civiliza"
type textarea "x"
type textarea "Last year in public school i had to do a history project about an old civilizat"
type textarea "x"
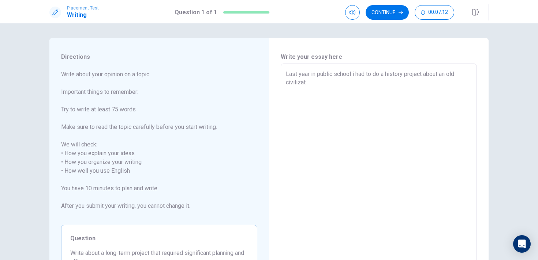
type textarea "Last year in public school i had to do a history project about an old civilizati"
type textarea "x"
type textarea "Last year in public school i had to do a history project about an old civilizat…"
type textarea "x"
type textarea "Last year in public school i had to do a history project about an old civilizat…"
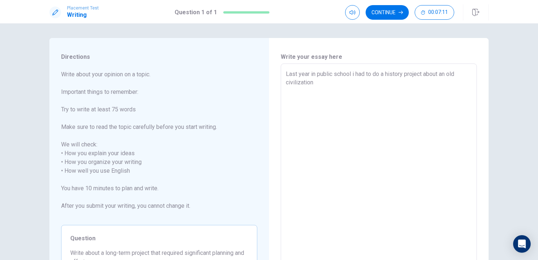
type textarea "x"
type textarea "Last year in public school i had to do a history project about an old civilizat…"
type textarea "x"
type textarea "Last year in public school i had to do a history project about an old civilizat…"
type textarea "x"
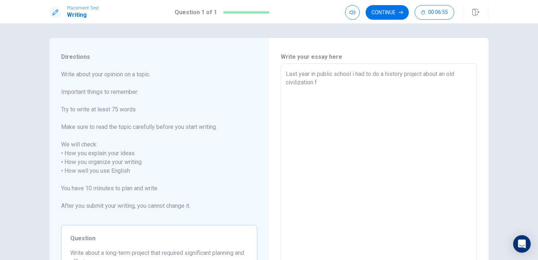
type textarea "Last year in public school i had to do a history project about an old civilizat…"
type textarea "x"
type textarea "Last year in public school i had to do a history project about an old civilizat…"
type textarea "x"
type textarea "Last year in public school i had to do a history project about an old civilizat…"
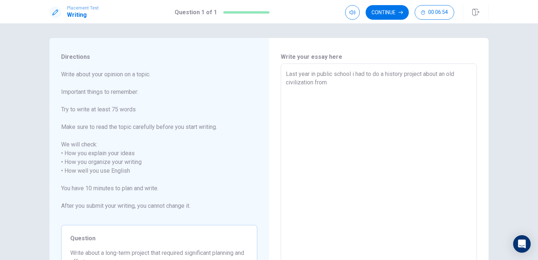
type textarea "x"
type textarea "Last year in public school i had to do a history project about an old civilizat…"
type textarea "x"
type textarea "Last year in public school i had to do a history project about an old civilizat…"
type textarea "x"
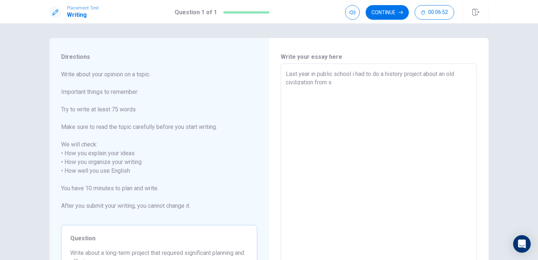
type textarea "Last year in public school i had to do a history project about an old civilizat…"
type textarea "x"
type textarea "Last year in public school i had to do a history project about an old civilizat…"
type textarea "x"
type textarea "Last year in public school i had to do a history project about an old civilizat…"
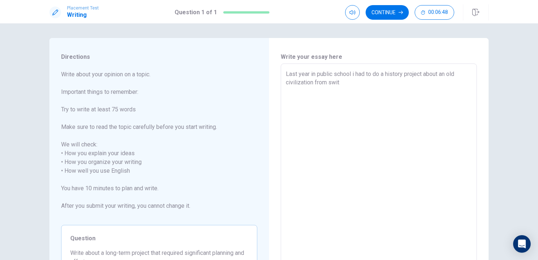
type textarea "x"
type textarea "Last year in public school i had to do a history project about an old civilizat…"
type textarea "x"
type textarea "Last year in public school i had to do a history project about an old civilizat…"
type textarea "x"
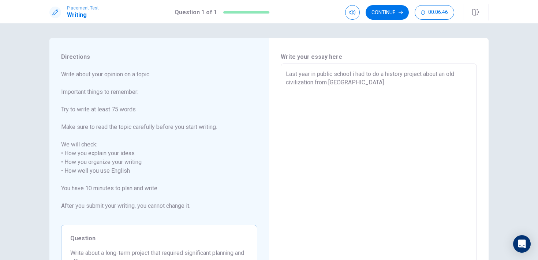
type textarea "Last year in public school i had to do a history project about an old civilizat…"
type textarea "x"
type textarea "Last year in public school i had to do a history project about an old civilizat…"
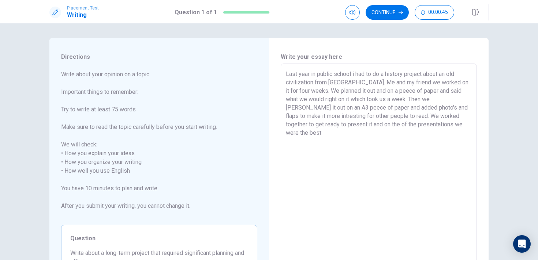
drag, startPoint x: 416, startPoint y: 127, endPoint x: 403, endPoint y: 128, distance: 13.6
click at [403, 128] on textarea "Last year in public school i had to do a history project about an old civilizat…" at bounding box center [379, 171] width 186 height 203
click at [434, 125] on textarea "Last year in public school i had to do a history project about an old civilizat…" at bounding box center [379, 171] width 186 height 203
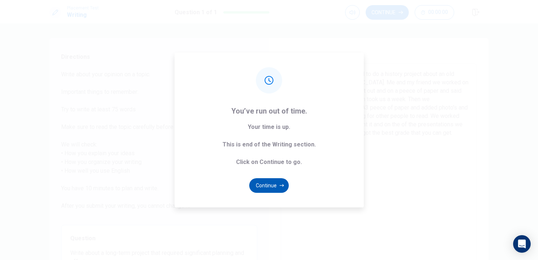
click at [277, 185] on button "Continue" at bounding box center [269, 186] width 40 height 15
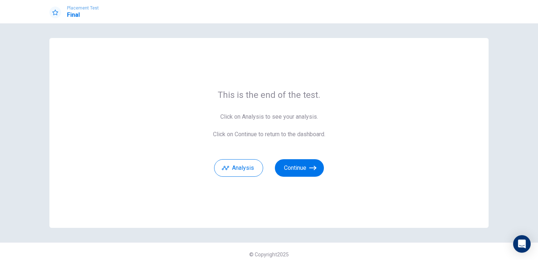
click at [267, 172] on div "Analysis Continue" at bounding box center [269, 164] width 112 height 26
click at [296, 166] on button "Continue" at bounding box center [299, 169] width 49 height 18
